Goal: Task Accomplishment & Management: Use online tool/utility

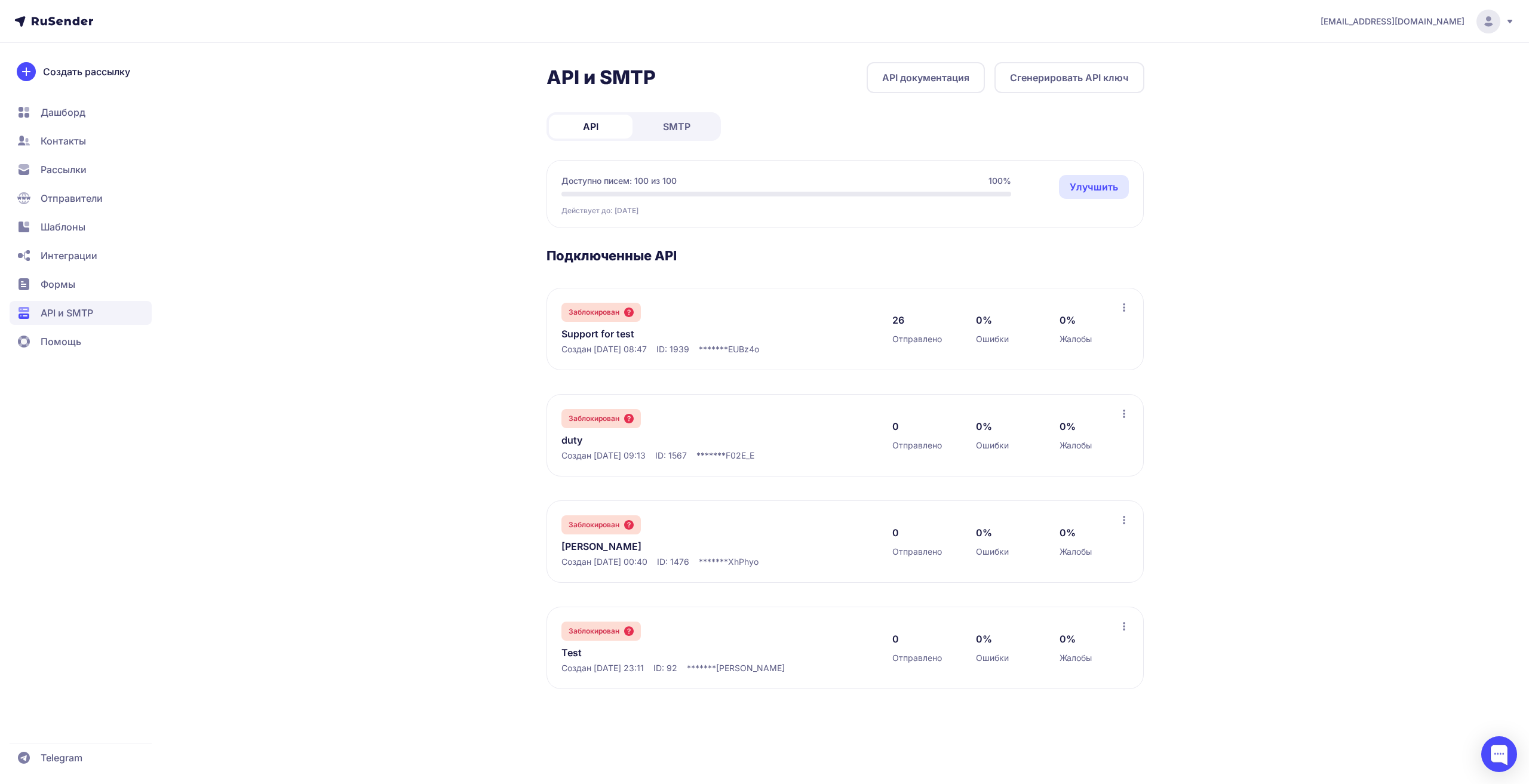
click at [687, 119] on span "SMTP" at bounding box center [676, 127] width 27 height 14
drag, startPoint x: 728, startPoint y: 350, endPoint x: 687, endPoint y: 350, distance: 41.0
click at [687, 350] on div "Создан 22.07.2025, 01:06 ID: 2395" at bounding box center [714, 349] width 307 height 12
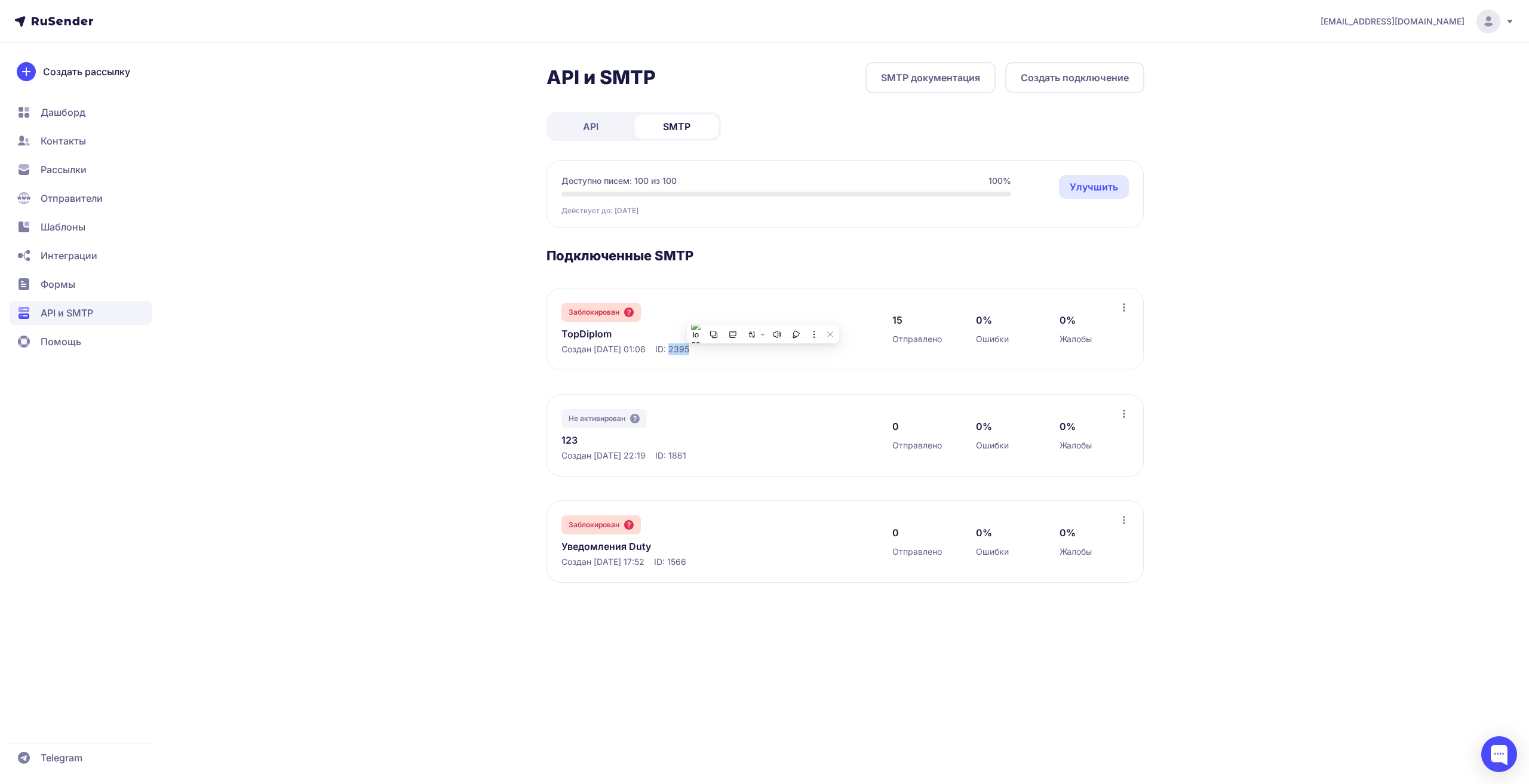
copy span "2395"
click at [282, 268] on div "zubtsov@ucoz-team.net API и SMTP SMTP документация Создать подключение API SMTP…" at bounding box center [764, 392] width 1529 height 784
click at [598, 332] on link "TopDiplom" at bounding box center [683, 334] width 245 height 14
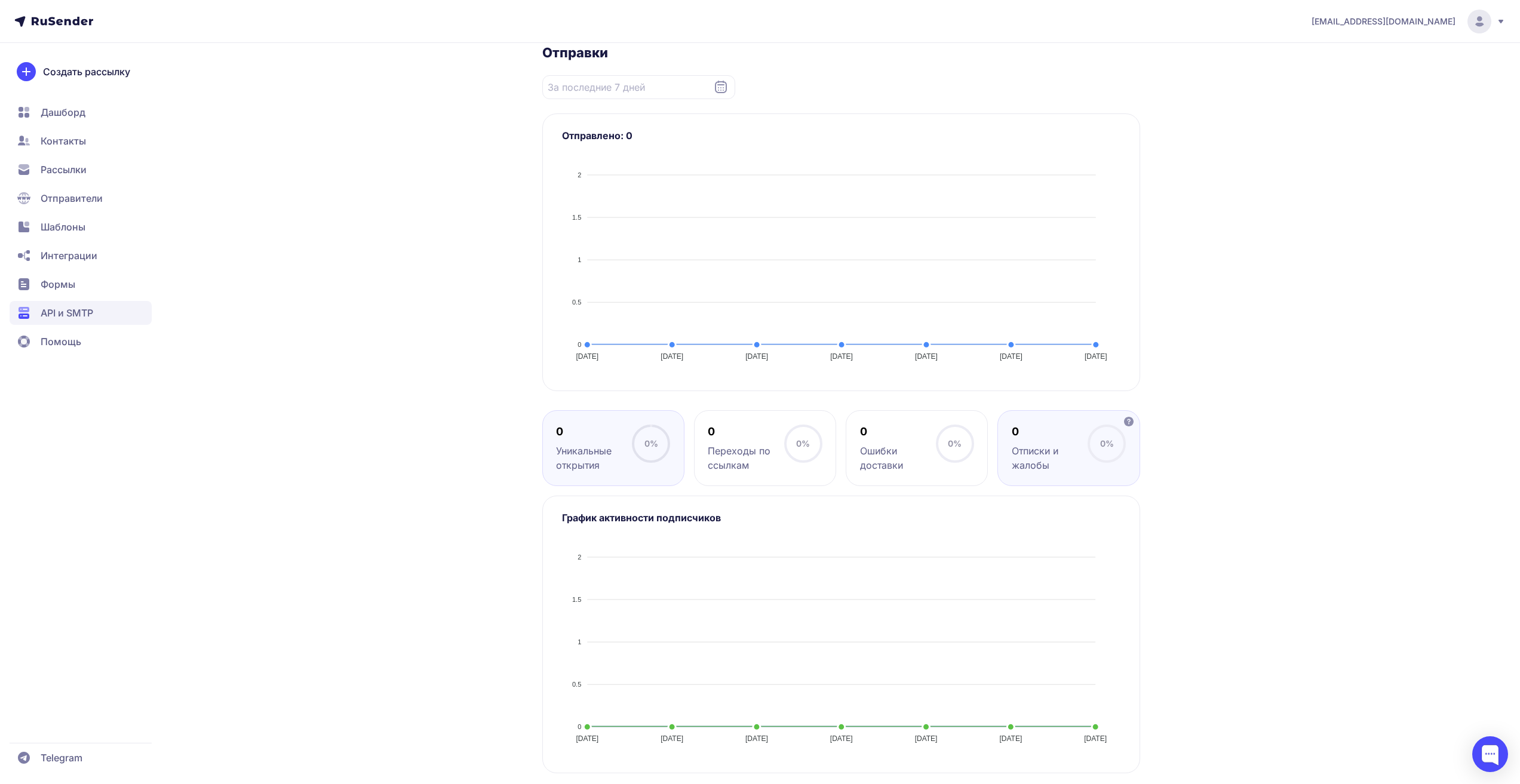
scroll to position [233, 0]
